Goal: Navigation & Orientation: Go to known website

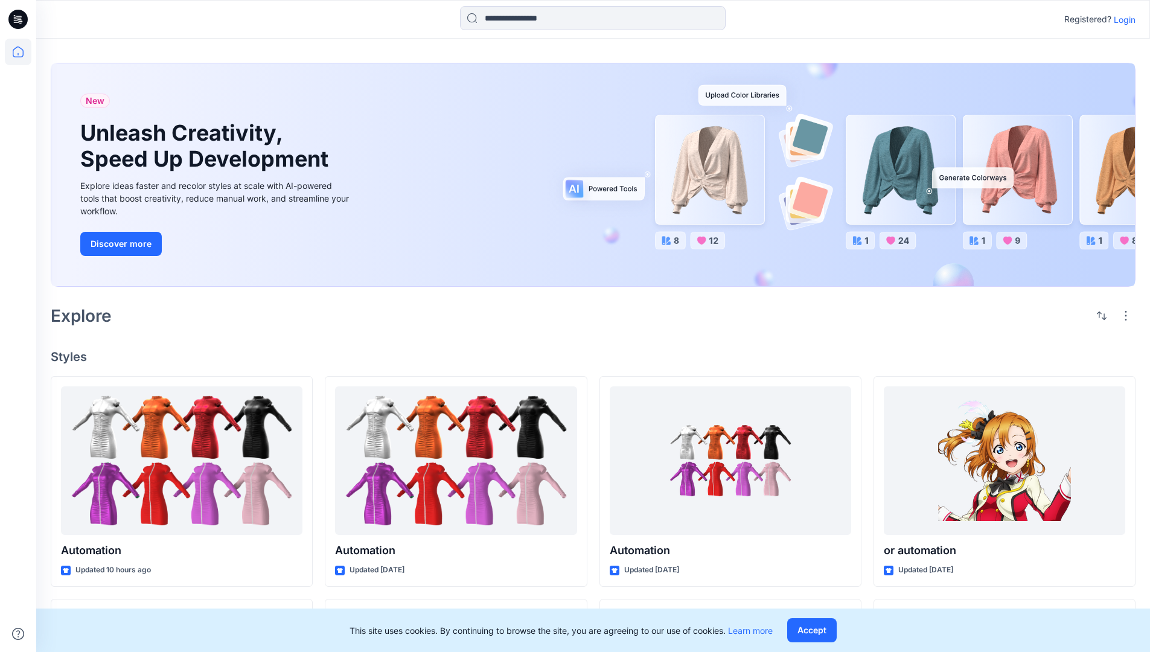
click at [1121, 19] on p "Login" at bounding box center [1125, 19] width 22 height 13
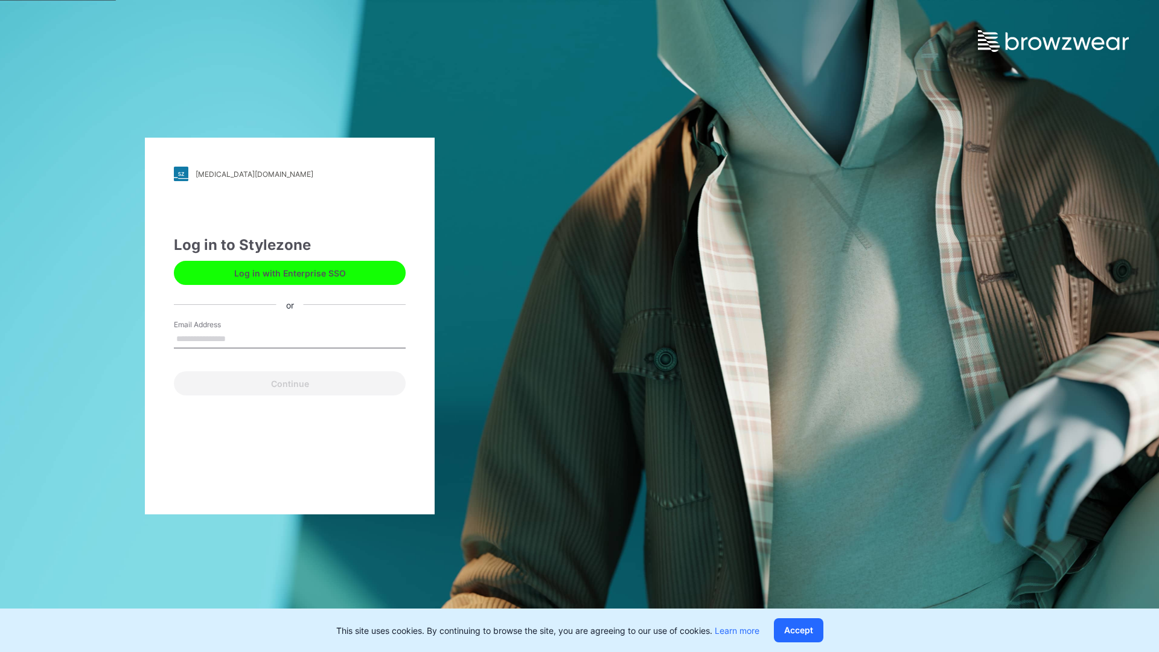
click at [238, 338] on input "Email Address" at bounding box center [290, 339] width 232 height 18
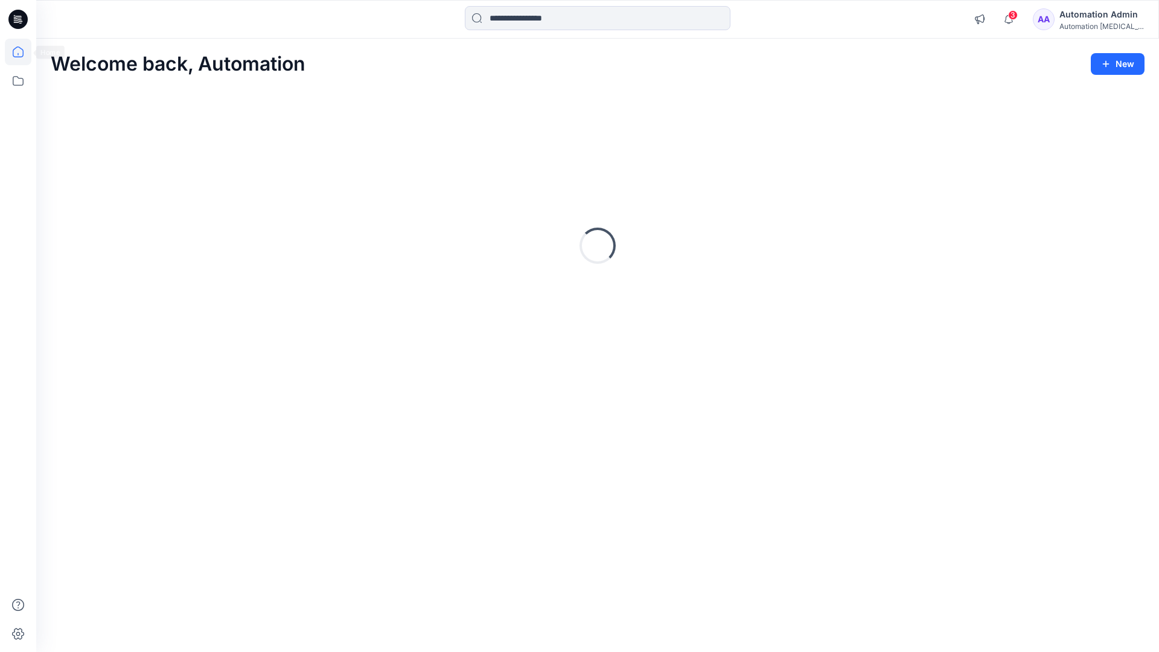
click at [23, 52] on icon at bounding box center [18, 51] width 11 height 11
